Goal: Information Seeking & Learning: Learn about a topic

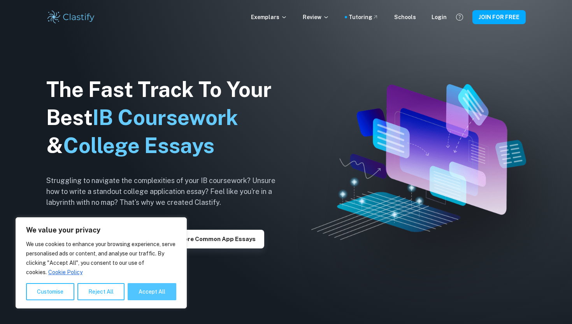
click at [150, 291] on button "Accept All" at bounding box center [152, 291] width 49 height 17
checkbox input "true"
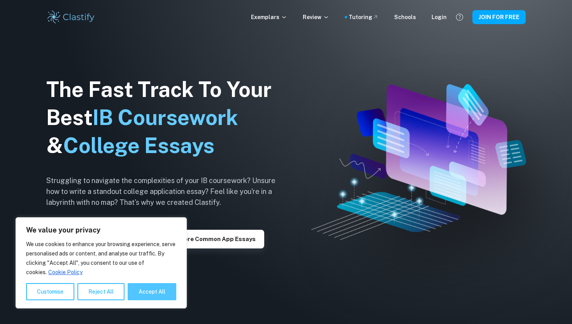
checkbox input "true"
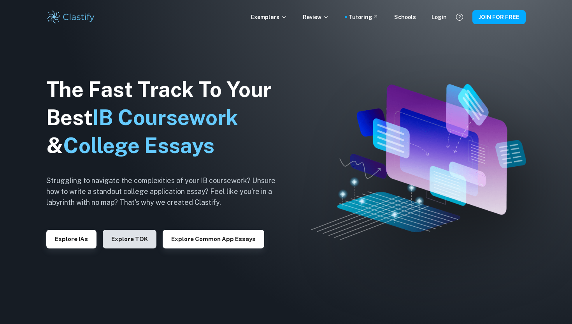
click at [136, 237] on button "Explore TOK" at bounding box center [130, 239] width 54 height 19
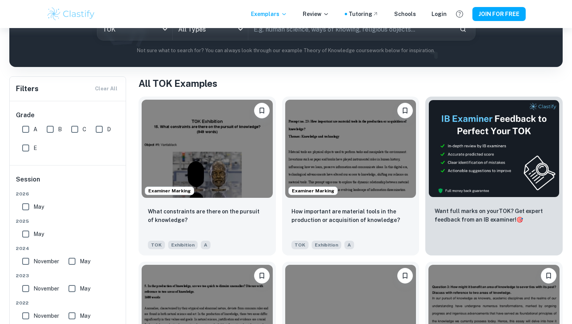
scroll to position [155, 0]
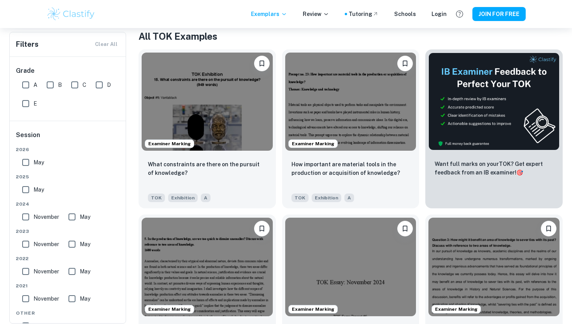
click at [32, 160] on input "May" at bounding box center [26, 163] width 16 height 16
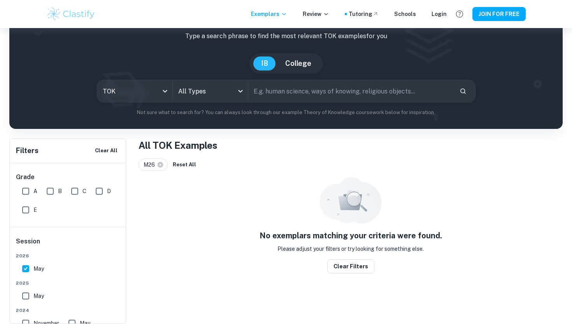
scroll to position [28, 0]
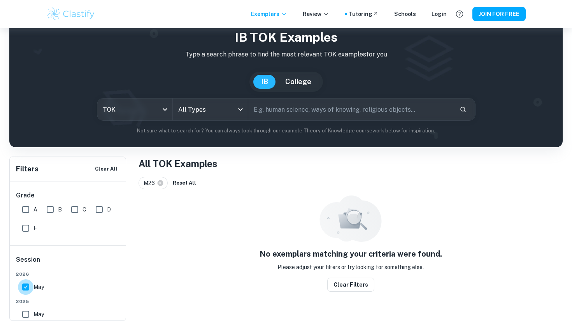
click at [25, 286] on input "May" at bounding box center [26, 287] width 16 height 16
checkbox input "false"
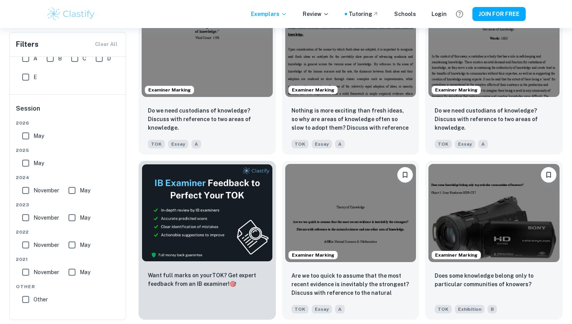
scroll to position [0, 0]
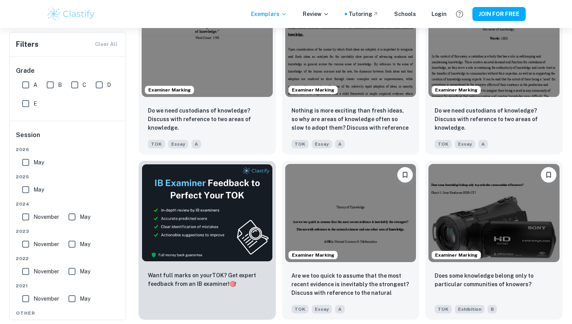
click at [108, 41] on div "Filters Clear All" at bounding box center [68, 44] width 116 height 24
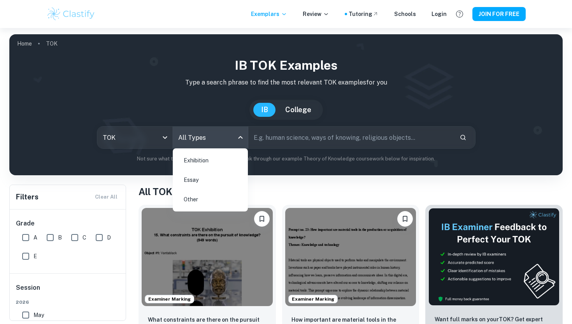
click at [195, 143] on body "We value your privacy We use cookies to enhance your browsing experience, serve…" at bounding box center [286, 190] width 572 height 324
click at [202, 176] on li "Essay" at bounding box center [210, 180] width 69 height 18
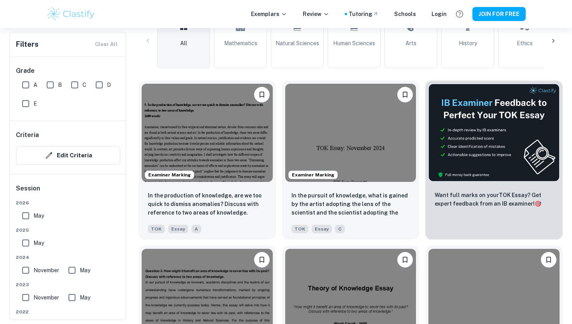
scroll to position [246, 0]
